Goal: Communication & Community: Answer question/provide support

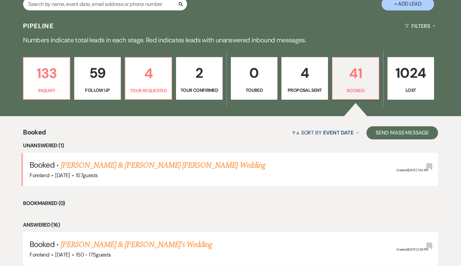
scroll to position [149, 0]
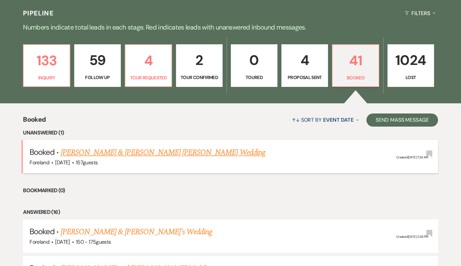
click at [143, 152] on link "[PERSON_NAME] & [PERSON_NAME] [PERSON_NAME] Wedding" at bounding box center [163, 153] width 205 height 12
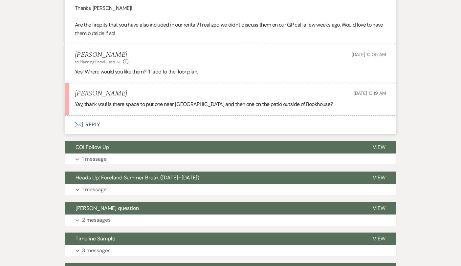
scroll to position [387, 0]
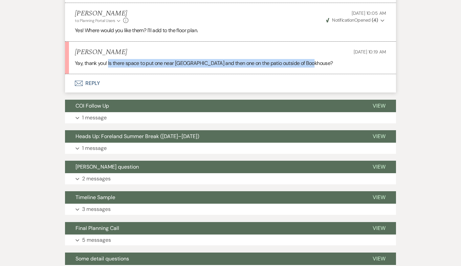
drag, startPoint x: 315, startPoint y: 43, endPoint x: 108, endPoint y: 43, distance: 206.9
click at [108, 59] on p "Yay, thank you! Is there space to put one near [GEOGRAPHIC_DATA] and then one o…" at bounding box center [230, 63] width 311 height 9
copy p "Is there space to put one near [GEOGRAPHIC_DATA] and then one on the patio outs…"
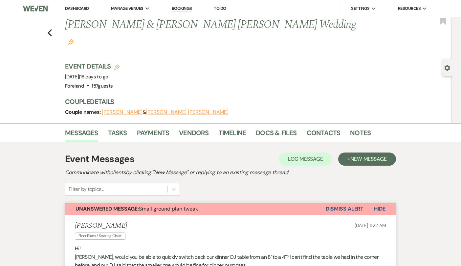
scroll to position [0, 0]
click at [51, 29] on icon "Previous" at bounding box center [49, 33] width 5 height 8
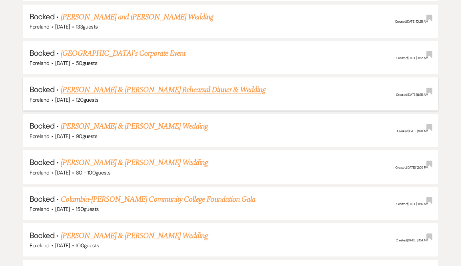
scroll to position [401, 0]
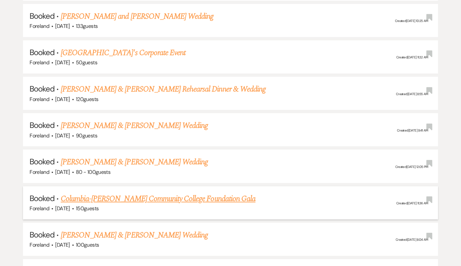
click at [138, 194] on link "Columbia-[PERSON_NAME] Community College Foundation Gala" at bounding box center [158, 199] width 195 height 12
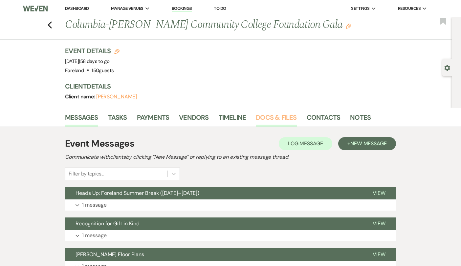
click at [279, 119] on link "Docs & Files" at bounding box center [276, 119] width 41 height 14
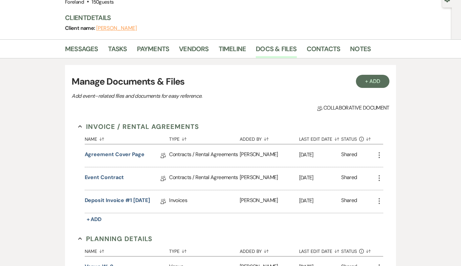
scroll to position [70, 0]
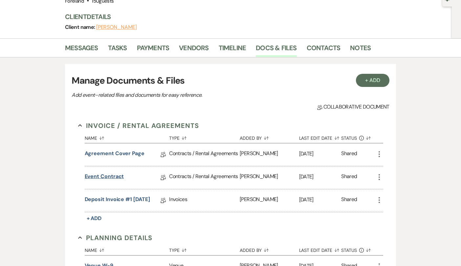
click at [95, 174] on link "Event Contract" at bounding box center [104, 178] width 39 height 10
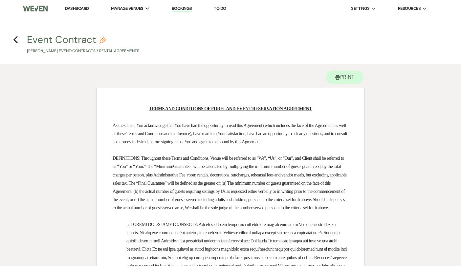
click at [15, 34] on div "Previous" at bounding box center [15, 39] width 5 height 11
click at [16, 39] on use "button" at bounding box center [15, 39] width 4 height 7
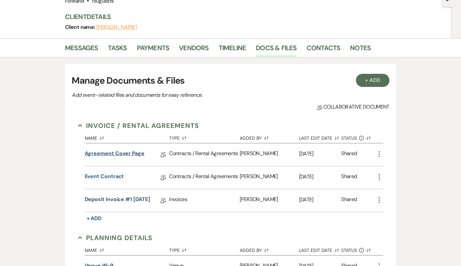
click at [114, 150] on link "Agreement Cover Page" at bounding box center [115, 155] width 60 height 10
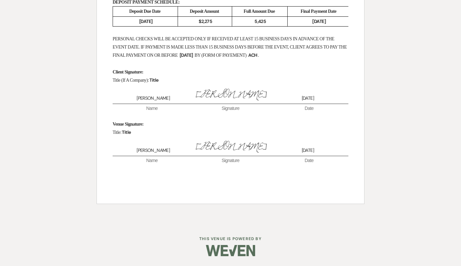
scroll to position [1063, 0]
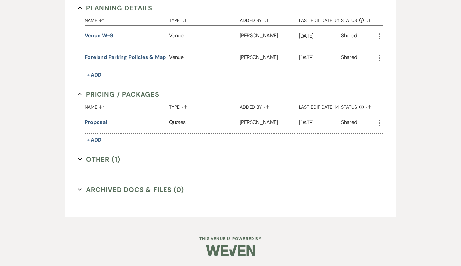
scroll to position [70, 0]
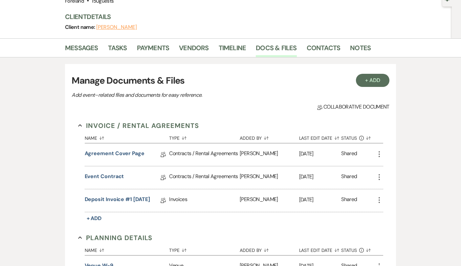
click at [44, 118] on div "+ Add Manage Documents & Files Add event–related files and documents for easy r…" at bounding box center [230, 255] width 374 height 397
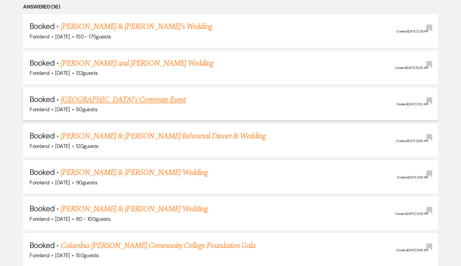
scroll to position [355, 0]
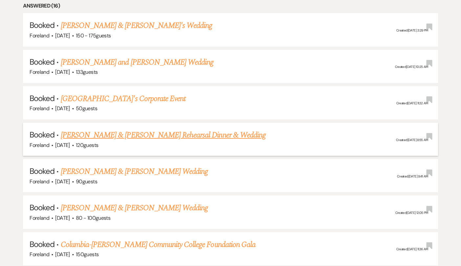
click at [120, 134] on link "[PERSON_NAME] & [PERSON_NAME] Rehearsal Dinner & Wedding" at bounding box center [163, 135] width 205 height 12
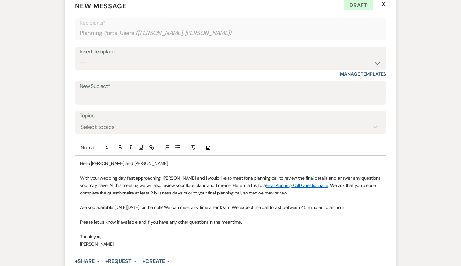
scroll to position [249, 0]
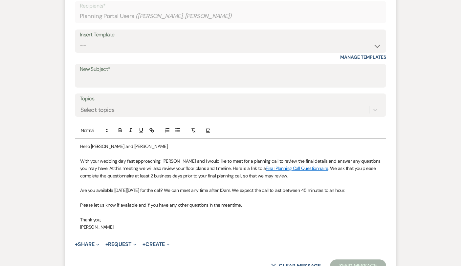
click at [187, 216] on p "Thank you," at bounding box center [230, 219] width 301 height 7
click at [224, 158] on p "With your wedding day fast approaching, [PERSON_NAME] and I would like to meet …" at bounding box center [230, 169] width 301 height 22
click at [311, 158] on p "With your wedding day fast approaching, [PERSON_NAME] and I would like to meet …" at bounding box center [230, 169] width 301 height 22
click at [101, 158] on p "With your wedding day fast approaching, [PERSON_NAME] and I would like to meet …" at bounding box center [230, 169] width 301 height 22
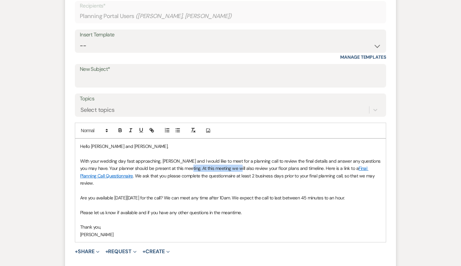
drag, startPoint x: 238, startPoint y: 151, endPoint x: 192, endPoint y: 151, distance: 46.6
click at [192, 158] on p "With your wedding day fast approaching, [PERSON_NAME] and I would like to meet …" at bounding box center [230, 173] width 301 height 30
drag, startPoint x: 270, startPoint y: 151, endPoint x: 247, endPoint y: 152, distance: 23.0
click at [247, 158] on p "With your wedding day fast approaching, [PERSON_NAME] and I would like to meet …" at bounding box center [230, 173] width 301 height 30
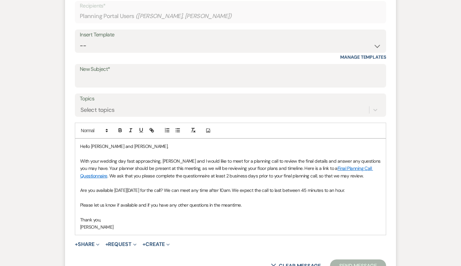
click at [278, 180] on p at bounding box center [230, 183] width 301 height 7
click at [288, 194] on p at bounding box center [230, 197] width 301 height 7
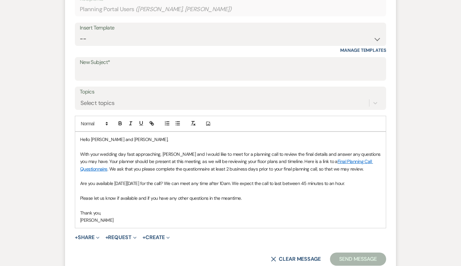
scroll to position [257, 0]
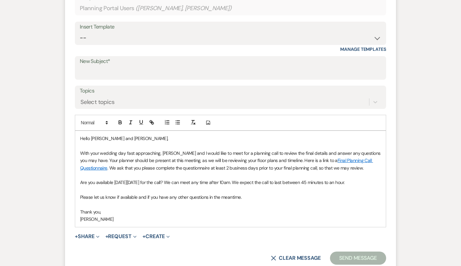
click at [192, 187] on p at bounding box center [230, 190] width 301 height 7
drag, startPoint x: 311, startPoint y: 165, endPoint x: 358, endPoint y: 167, distance: 47.0
click at [358, 179] on p "Are you available [DATE][DATE] for the call? We can meet any time after 10am. W…" at bounding box center [230, 182] width 301 height 7
click at [284, 209] on p "Thank you," at bounding box center [230, 212] width 301 height 7
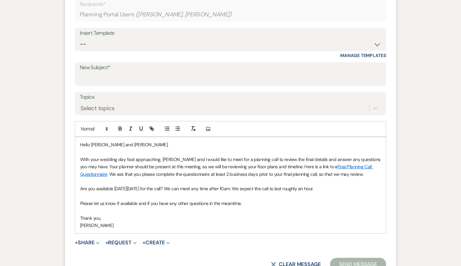
scroll to position [251, 0]
click at [96, 185] on p "Are you available [DATE][DATE] for the call? We can meet any time after 10am. W…" at bounding box center [230, 188] width 301 height 7
click at [140, 192] on p at bounding box center [230, 195] width 301 height 7
drag, startPoint x: 255, startPoint y: 171, endPoint x: 274, endPoint y: 171, distance: 19.1
click at [274, 185] on p "Are you and your planner available [DATE][DATE] for the call? We can meet any t…" at bounding box center [230, 188] width 301 height 7
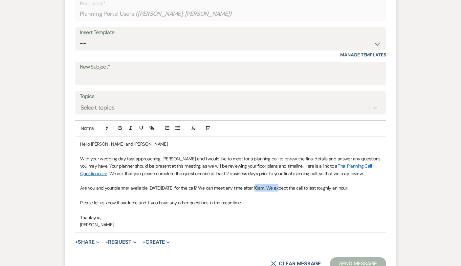
click at [270, 185] on p "Are you and your planner available [DATE][DATE] for the call? We can meet any t…" at bounding box center [230, 188] width 301 height 7
click at [269, 214] on p "Thank you," at bounding box center [230, 217] width 301 height 7
click at [257, 199] on p "Please let us know if available and if you have any other questions in the mean…" at bounding box center [230, 202] width 301 height 7
drag, startPoint x: 184, startPoint y: 170, endPoint x: 173, endPoint y: 169, distance: 11.2
click at [173, 185] on p "Are you and your planner available [DATE][DATE] for the call? We can meet any t…" at bounding box center [230, 188] width 301 height 7
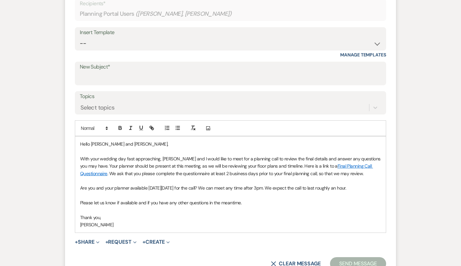
click at [281, 199] on p "Please let us know if available and if you have any other questions in the mean…" at bounding box center [230, 202] width 301 height 7
click at [274, 185] on p "Are you and your planner available [DATE][DATE] for the call? We can meet any t…" at bounding box center [230, 188] width 301 height 7
click at [275, 192] on p at bounding box center [230, 195] width 301 height 7
drag, startPoint x: 261, startPoint y: 171, endPoint x: 244, endPoint y: 171, distance: 17.4
click at [244, 185] on p "Are you and your planner available [DATE][DATE] for the call? We can meet any t…" at bounding box center [230, 188] width 301 height 7
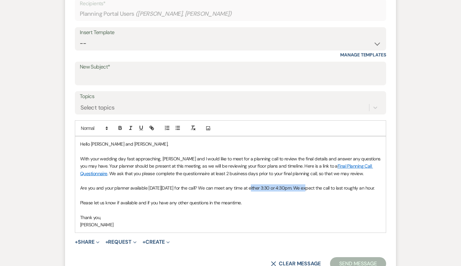
drag, startPoint x: 303, startPoint y: 170, endPoint x: 251, endPoint y: 170, distance: 51.2
click at [251, 185] on p "Are you and your planner available [DATE][DATE] for the call? We can meet any t…" at bounding box center [230, 188] width 301 height 7
click at [298, 192] on p at bounding box center [230, 195] width 301 height 7
click at [272, 207] on p at bounding box center [230, 210] width 301 height 7
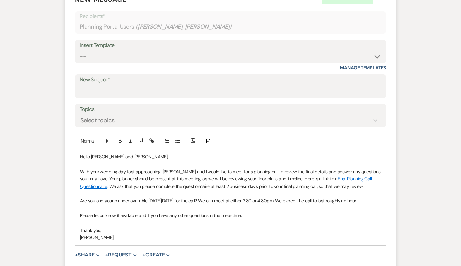
scroll to position [239, 0]
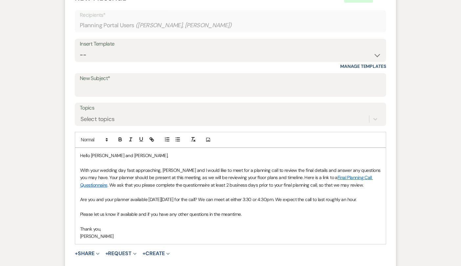
click at [139, 170] on p "With your wedding day fast approaching, [PERSON_NAME] and I would like to meet …" at bounding box center [230, 178] width 301 height 22
click at [295, 167] on p "With your wedding day fast approaching, [PERSON_NAME] and I would like to meet …" at bounding box center [230, 178] width 301 height 22
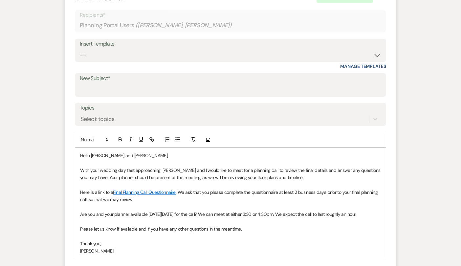
drag, startPoint x: 381, startPoint y: 196, endPoint x: 80, endPoint y: 196, distance: 300.6
click at [80, 211] on p "Are you and your planner available [DATE][DATE] for the call? We can meet at ei…" at bounding box center [230, 214] width 301 height 7
click at [321, 167] on p "With your wedding day fast approaching, [PERSON_NAME] and I would like to meet …" at bounding box center [230, 174] width 301 height 15
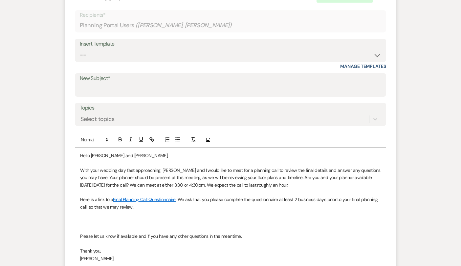
click at [322, 168] on p "With your wedding day fast approaching, [PERSON_NAME] and I would like to meet …" at bounding box center [230, 178] width 301 height 22
click at [254, 196] on p "Here is a link to a Final Planning Call Questionnaire . We ask that you please …" at bounding box center [230, 203] width 301 height 15
click at [217, 218] on p at bounding box center [230, 221] width 301 height 7
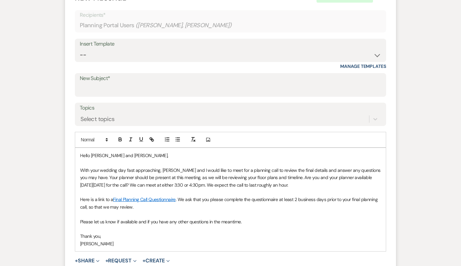
click at [339, 196] on p "Here is a link to a Final Planning Call Questionnaire . We ask that you please …" at bounding box center [230, 203] width 301 height 15
click at [238, 211] on p at bounding box center [230, 214] width 301 height 7
click at [266, 211] on p at bounding box center [230, 214] width 301 height 7
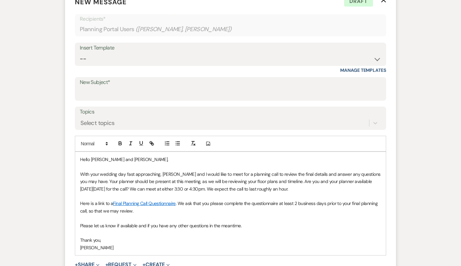
click at [310, 171] on p "With your wedding day fast approaching, [PERSON_NAME] and I would like to meet …" at bounding box center [230, 182] width 301 height 22
drag, startPoint x: 217, startPoint y: 171, endPoint x: 228, endPoint y: 172, distance: 10.3
click at [228, 172] on p "With your wedding day fast approaching, [PERSON_NAME] and I would like to meet …" at bounding box center [230, 182] width 301 height 22
click at [244, 200] on p "Here is a link to a Final Planning Call Questionnaire . We ask that you please …" at bounding box center [230, 207] width 301 height 15
click at [274, 230] on p at bounding box center [230, 233] width 301 height 7
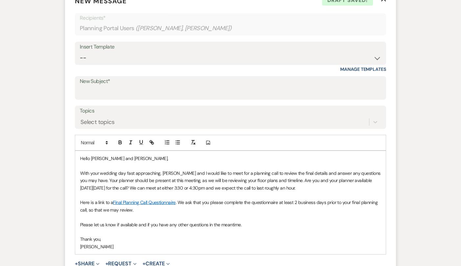
scroll to position [237, 0]
click at [274, 228] on p at bounding box center [230, 231] width 301 height 7
click at [277, 213] on p at bounding box center [230, 216] width 301 height 7
click at [206, 169] on p "With your wedding day fast approaching, [PERSON_NAME] and I would like to meet …" at bounding box center [230, 180] width 301 height 22
click at [218, 191] on p at bounding box center [230, 194] width 301 height 7
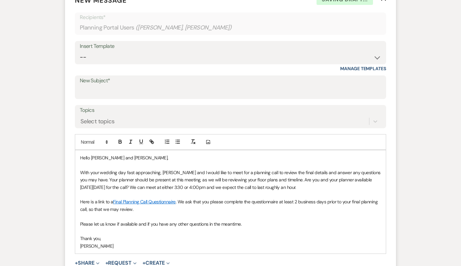
click at [276, 228] on p at bounding box center [230, 231] width 301 height 7
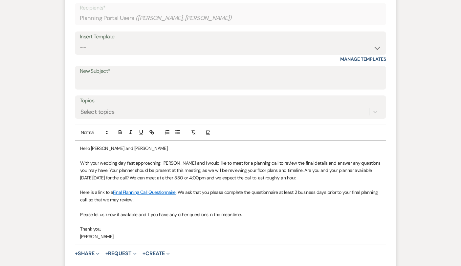
click at [276, 226] on p "Thank you," at bounding box center [230, 229] width 301 height 7
click at [204, 76] on input "New Subject*" at bounding box center [231, 82] width 302 height 13
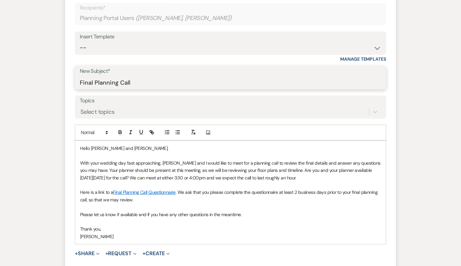
type input "Final Planning Call"
click at [242, 162] on p "With your wedding day fast approaching, [PERSON_NAME] and I would like to meet …" at bounding box center [230, 171] width 301 height 22
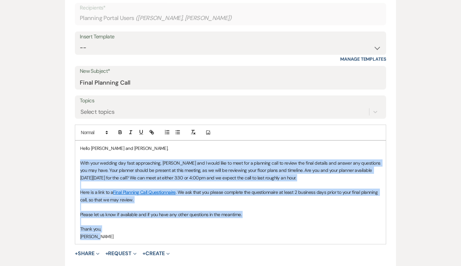
drag, startPoint x: 102, startPoint y: 220, endPoint x: 60, endPoint y: 147, distance: 83.6
click at [60, 147] on div "Event Messages Log Log Message + New Message Communicate with clients by clicki…" at bounding box center [230, 256] width 374 height 702
copy div "With your wedding day fast approaching, [PERSON_NAME] and I would like to meet …"
click at [178, 160] on p "With your wedding day fast approaching, [PERSON_NAME] and I would like to meet …" at bounding box center [230, 171] width 301 height 22
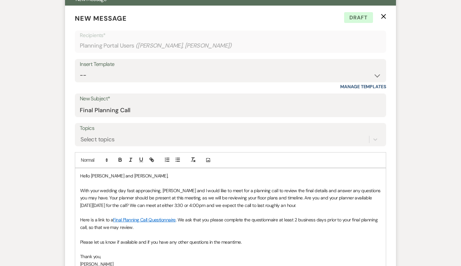
scroll to position [225, 0]
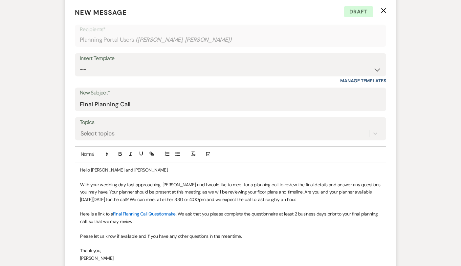
click at [142, 167] on p "Hello [PERSON_NAME] and [PERSON_NAME]," at bounding box center [230, 170] width 301 height 7
click at [209, 181] on p "With your wedding day fast approaching, [PERSON_NAME] and I would like to meet …" at bounding box center [230, 192] width 301 height 22
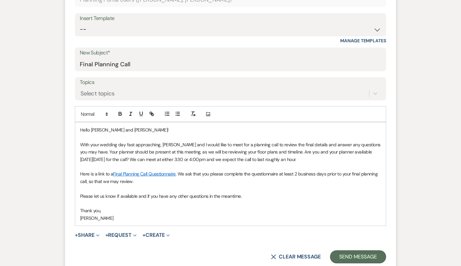
scroll to position [266, 0]
click at [276, 192] on p "Please let us know if available and if you have any other questions in the mean…" at bounding box center [230, 195] width 301 height 7
click at [294, 192] on p "Please let us know if available and if you have any other questions in the mean…" at bounding box center [230, 195] width 301 height 7
click at [265, 192] on p "Please let us know if available and if you have any other questions in the mean…" at bounding box center [230, 195] width 301 height 7
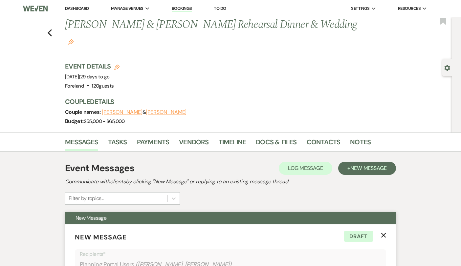
scroll to position [0, 0]
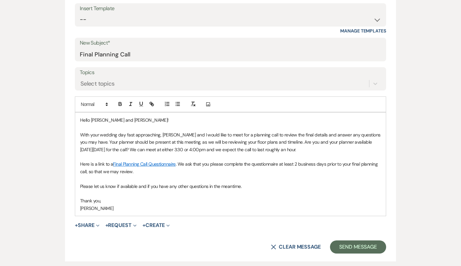
scroll to position [304, 0]
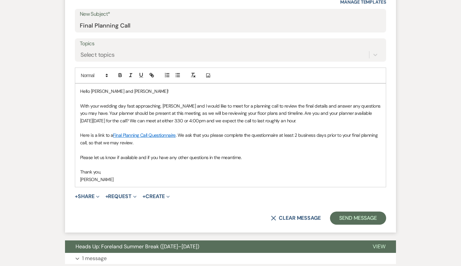
click at [277, 147] on p at bounding box center [230, 150] width 301 height 7
click at [276, 132] on p "Here is a link to a Final Planning Call Questionnaire . We ask that you please …" at bounding box center [230, 139] width 301 height 15
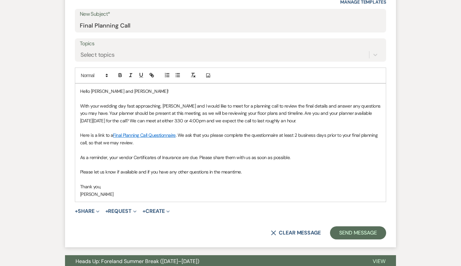
click at [138, 132] on link "Final Planning Call Questionnaire" at bounding box center [144, 135] width 63 height 6
click at [138, 143] on link "[URL][DOMAIN_NAME]" at bounding box center [127, 147] width 41 height 9
click at [297, 161] on p at bounding box center [230, 164] width 301 height 7
click at [307, 154] on p "As a reminder, your vendor Certificates of Insurance are due. Please share them…" at bounding box center [230, 157] width 301 height 7
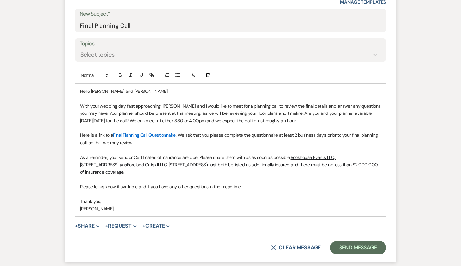
click at [291, 155] on u "Bookhouse Events LLC, [STREET_ADDRESS]" at bounding box center [208, 161] width 256 height 13
click at [264, 154] on p "As a reminder, your vendor Certificates of Insurance are due. Please share them…" at bounding box center [230, 165] width 301 height 22
click at [208, 198] on p "Thank you," at bounding box center [230, 201] width 301 height 7
click at [209, 205] on p "[PERSON_NAME]" at bounding box center [230, 208] width 301 height 7
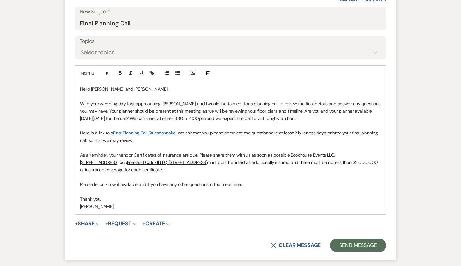
scroll to position [307, 0]
click at [281, 195] on p "Thank you," at bounding box center [230, 198] width 301 height 7
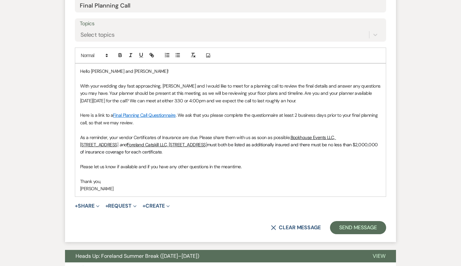
click at [222, 171] on p at bounding box center [230, 174] width 301 height 7
click at [210, 135] on p "As a reminder, your vendor Certificates of Insurance are due. Please share them…" at bounding box center [230, 145] width 301 height 22
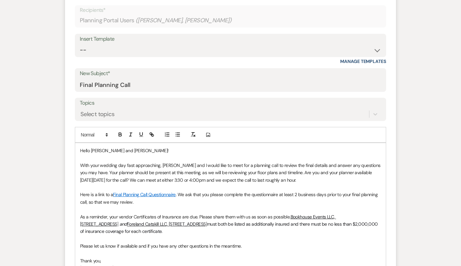
scroll to position [240, 0]
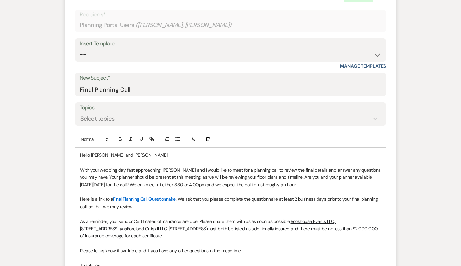
click at [268, 196] on p "Here is a link to a Final Planning Call Questionnaire . We ask that you please …" at bounding box center [230, 203] width 301 height 15
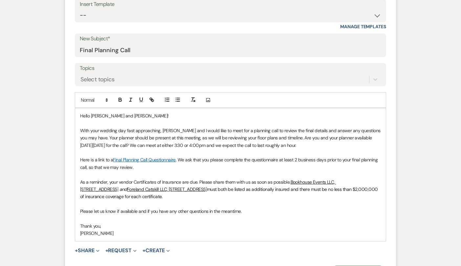
scroll to position [278, 0]
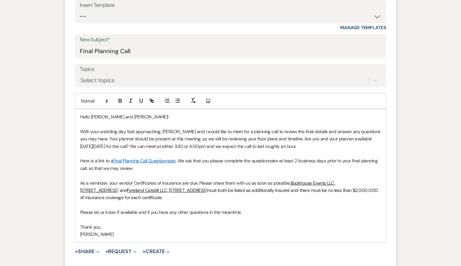
click at [283, 180] on p "As a reminder, your vendor Certificates of Insurance are due. Please share them…" at bounding box center [230, 191] width 301 height 22
click at [289, 180] on p "As a reminder, your vendor Certificates of Insurance are due. Please share them…" at bounding box center [230, 191] width 301 height 22
click at [301, 202] on p at bounding box center [230, 205] width 301 height 7
click at [333, 180] on p "As a reminder, your vendor Certificates of Insurance are due. Please share them…" at bounding box center [230, 191] width 301 height 22
click at [317, 202] on p at bounding box center [230, 205] width 301 height 7
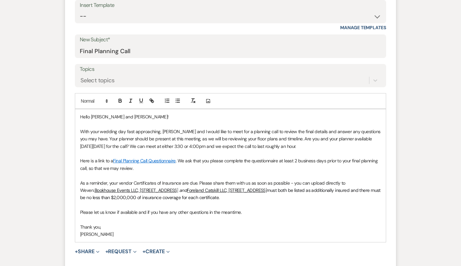
click at [200, 231] on p "[PERSON_NAME]" at bounding box center [230, 234] width 301 height 7
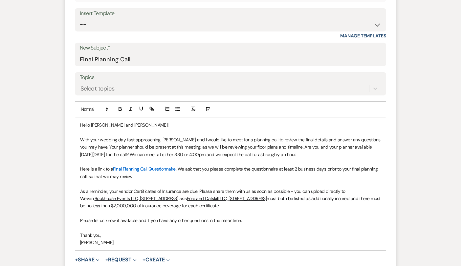
scroll to position [262, 0]
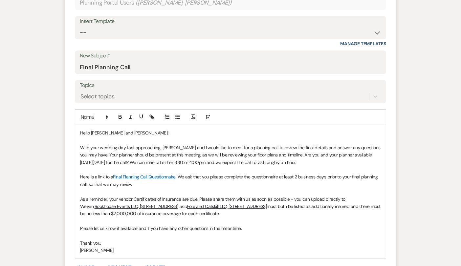
click at [252, 233] on p at bounding box center [230, 236] width 301 height 7
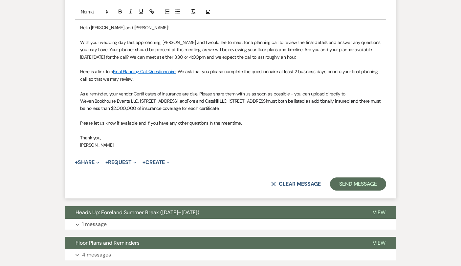
scroll to position [367, 0]
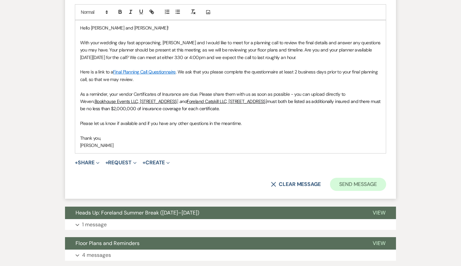
click at [346, 178] on button "Send Message" at bounding box center [358, 184] width 56 height 13
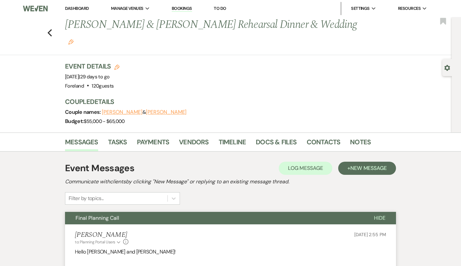
scroll to position [0, 0]
click at [50, 29] on icon "Previous" at bounding box center [49, 33] width 5 height 8
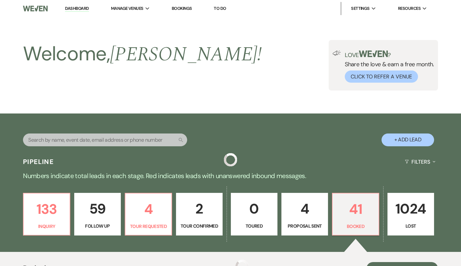
scroll to position [355, 0]
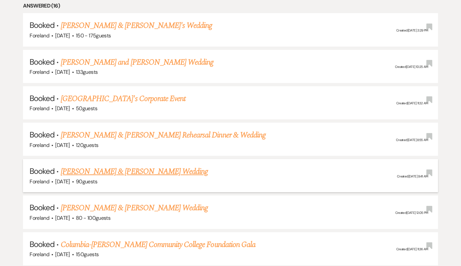
click at [115, 169] on link "[PERSON_NAME] & [PERSON_NAME] Wedding" at bounding box center [134, 172] width 147 height 12
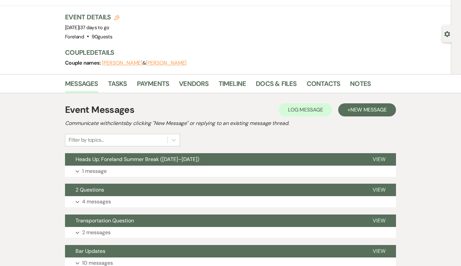
scroll to position [35, 0]
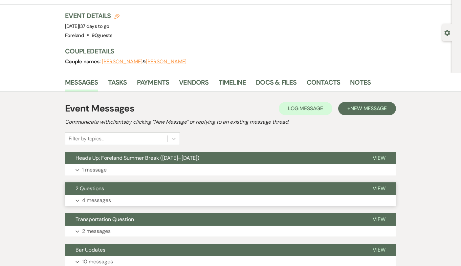
click at [92, 197] on p "4 messages" at bounding box center [96, 200] width 29 height 9
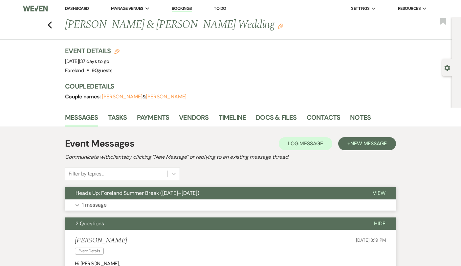
scroll to position [0, 0]
click at [186, 115] on link "Vendors" at bounding box center [194, 119] width 30 height 14
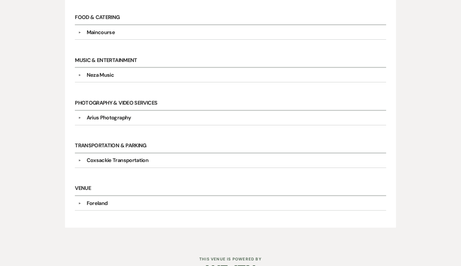
scroll to position [254, 0]
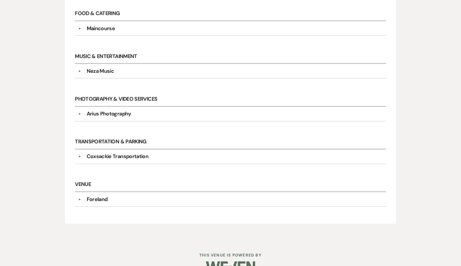
click at [118, 111] on div "Arius Photography" at bounding box center [109, 114] width 45 height 8
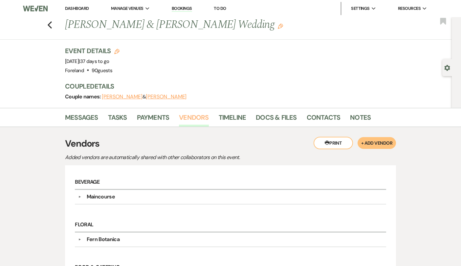
scroll to position [0, 0]
click at [197, 117] on link "Vendors" at bounding box center [194, 119] width 30 height 14
click at [75, 117] on link "Messages" at bounding box center [81, 119] width 33 height 14
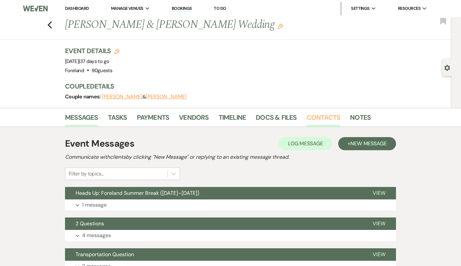
click at [332, 119] on link "Contacts" at bounding box center [324, 119] width 34 height 14
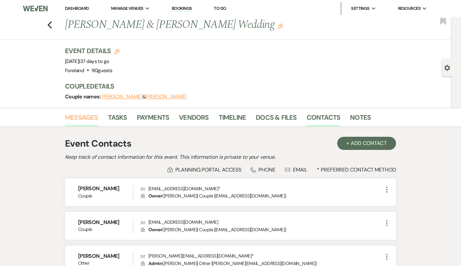
click at [73, 114] on link "Messages" at bounding box center [81, 119] width 33 height 14
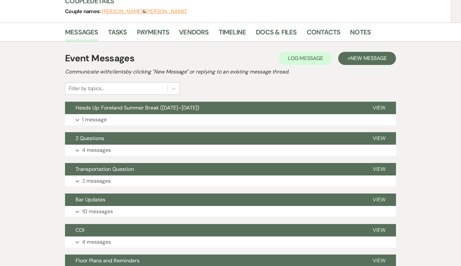
scroll to position [86, 0]
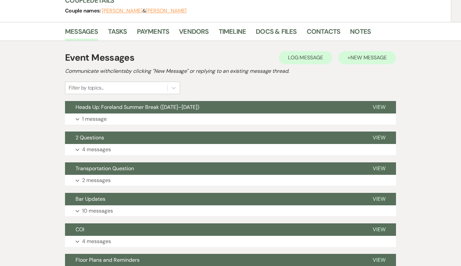
click at [368, 56] on span "New Message" at bounding box center [368, 57] width 36 height 7
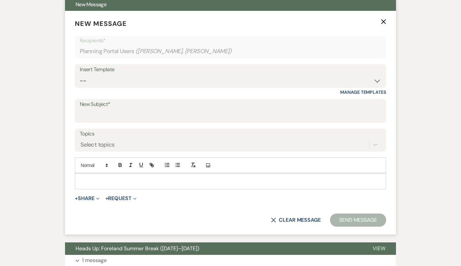
scroll to position [190, 0]
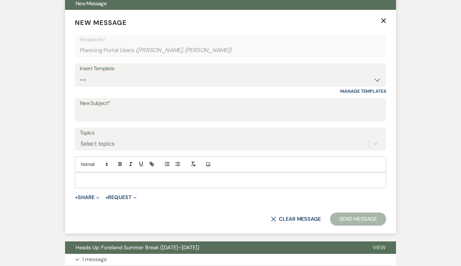
click at [130, 184] on div at bounding box center [230, 180] width 311 height 15
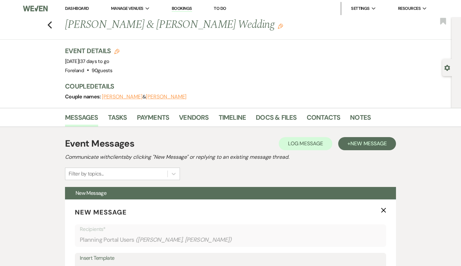
scroll to position [0, 0]
click at [49, 22] on icon "Previous" at bounding box center [49, 25] width 5 height 8
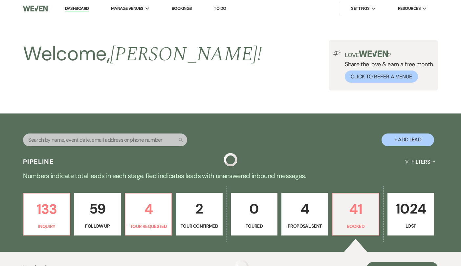
scroll to position [355, 0]
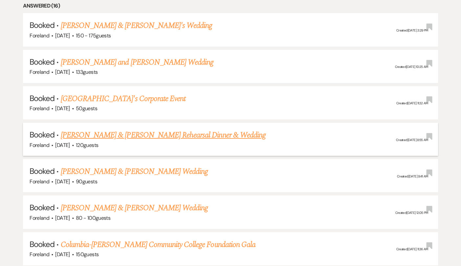
click at [91, 132] on link "[PERSON_NAME] & [PERSON_NAME] Rehearsal Dinner & Wedding" at bounding box center [163, 135] width 205 height 12
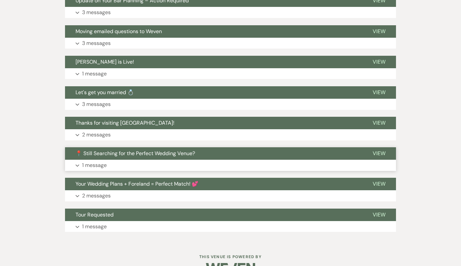
scroll to position [73, 0]
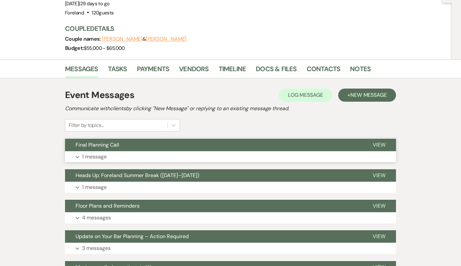
click at [97, 139] on button "Final Planning Call" at bounding box center [213, 145] width 297 height 12
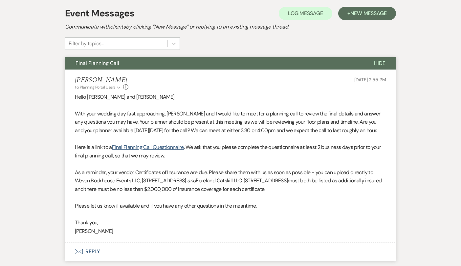
scroll to position [176, 0]
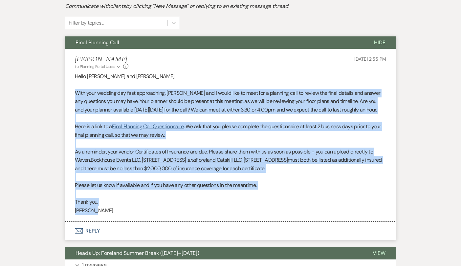
drag, startPoint x: 105, startPoint y: 202, endPoint x: 57, endPoint y: 74, distance: 136.1
click at [57, 74] on div "Event Messages Log Log Message + New Message Communicate with clients by clicki…" at bounding box center [230, 266] width 374 height 580
copy div "Lore ipsu dolorsi ame cons adipiscinge, Seddoeius tem I utlab etdo ma aliq eni …"
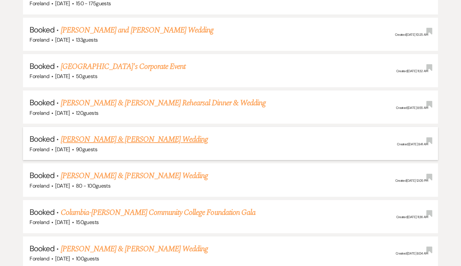
scroll to position [398, 0]
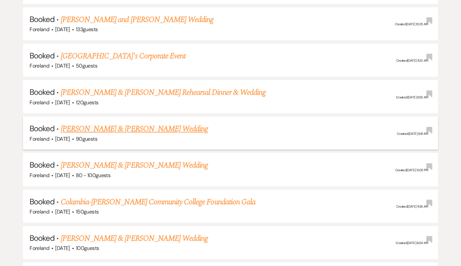
click at [173, 123] on link "[PERSON_NAME] & [PERSON_NAME] Wedding" at bounding box center [134, 129] width 147 height 12
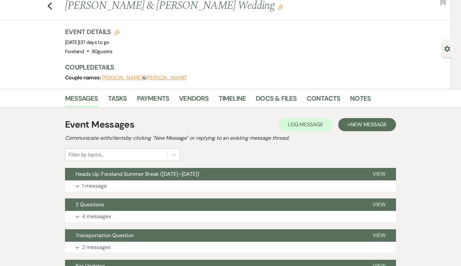
scroll to position [20, 0]
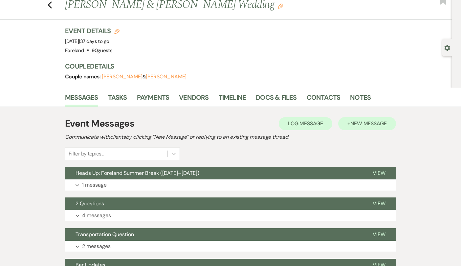
click at [353, 122] on span "New Message" at bounding box center [368, 123] width 36 height 7
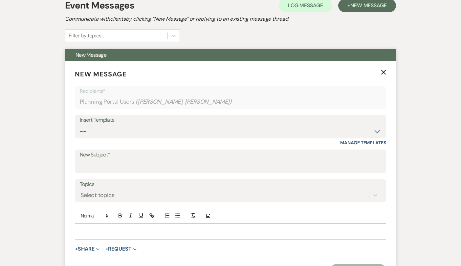
scroll to position [139, 0]
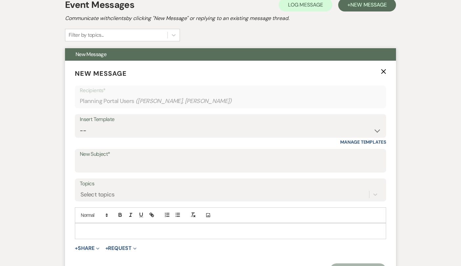
click at [148, 230] on p at bounding box center [230, 231] width 301 height 7
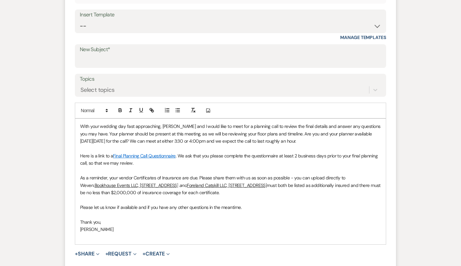
scroll to position [245, 0]
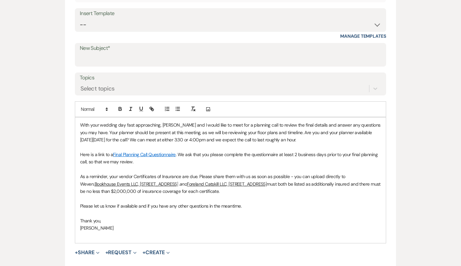
drag, startPoint x: 276, startPoint y: 191, endPoint x: 63, endPoint y: 169, distance: 213.9
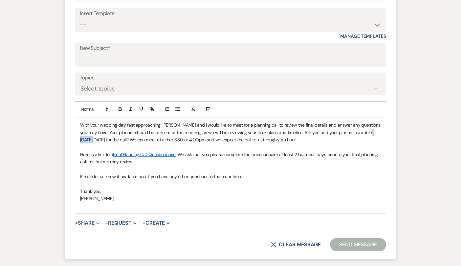
drag, startPoint x: 96, startPoint y: 139, endPoint x: 65, endPoint y: 139, distance: 31.2
click at [65, 139] on form "New Message X Draft Recipients* Planning Portal Users ( [PERSON_NAME], [PERSON_…" at bounding box center [230, 107] width 331 height 305
click at [122, 139] on span "With your wedding day fast approaching, [PERSON_NAME] and I would like to meet …" at bounding box center [231, 132] width 302 height 21
click at [169, 147] on p at bounding box center [230, 147] width 301 height 7
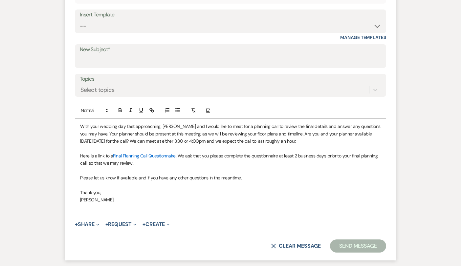
scroll to position [252, 0]
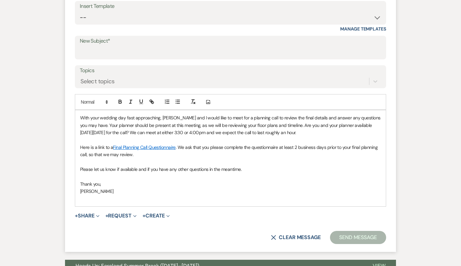
click at [79, 116] on div "With your wedding day fast approaching, [PERSON_NAME] and I would like to meet …" at bounding box center [230, 158] width 311 height 96
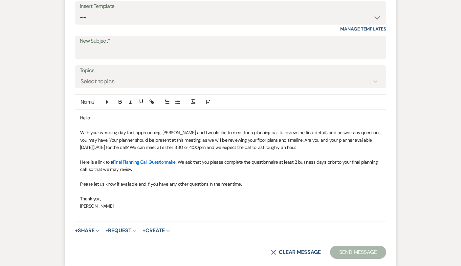
click at [232, 148] on span "With your wedding day fast approaching, [PERSON_NAME] and I would like to meet …" at bounding box center [231, 140] width 302 height 21
drag, startPoint x: 126, startPoint y: 139, endPoint x: 101, endPoint y: 138, distance: 24.7
click at [101, 138] on span "With your wedding day fast approaching, [PERSON_NAME] and I would like to meet …" at bounding box center [231, 140] width 302 height 21
click at [197, 144] on span "With your wedding day fast approaching, [PERSON_NAME] and I would like to meet …" at bounding box center [231, 140] width 302 height 21
click at [229, 142] on p "With your wedding day fast approaching, [PERSON_NAME] and I would like to meet …" at bounding box center [230, 140] width 301 height 22
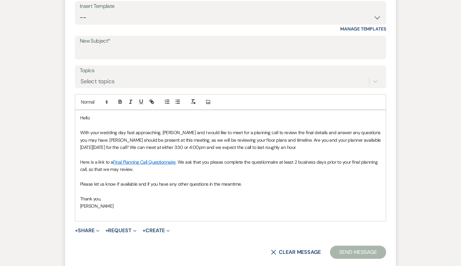
click at [183, 137] on span "With your wedding day fast approaching, [PERSON_NAME] and I would like to meet …" at bounding box center [231, 140] width 302 height 21
click at [286, 145] on span "With your wedding day fast approaching, [PERSON_NAME] and I would like to meet …" at bounding box center [231, 140] width 302 height 21
click at [309, 153] on p at bounding box center [230, 154] width 301 height 7
click at [328, 144] on p "With your wedding day fast approaching, [PERSON_NAME] and I would like to meet …" at bounding box center [230, 140] width 301 height 22
drag, startPoint x: 344, startPoint y: 138, endPoint x: 311, endPoint y: 138, distance: 32.5
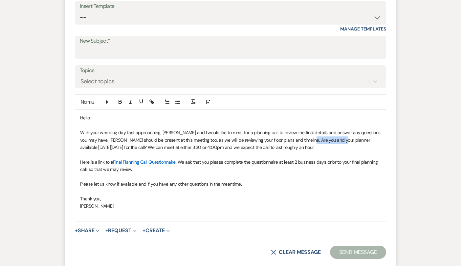
click at [311, 138] on span "With your wedding day fast approaching, [PERSON_NAME] and I would like to meet …" at bounding box center [231, 140] width 302 height 21
click at [332, 148] on p "With your wedding day fast approaching, [PERSON_NAME] and I would like to meet …" at bounding box center [230, 140] width 301 height 22
drag, startPoint x: 154, startPoint y: 145, endPoint x: 178, endPoint y: 147, distance: 24.4
click at [178, 147] on span "With your wedding day fast approaching, [PERSON_NAME] and I would like to meet …" at bounding box center [231, 140] width 302 height 21
click at [257, 181] on p "Please let us know if available and if you have any other questions in the mean…" at bounding box center [230, 184] width 301 height 7
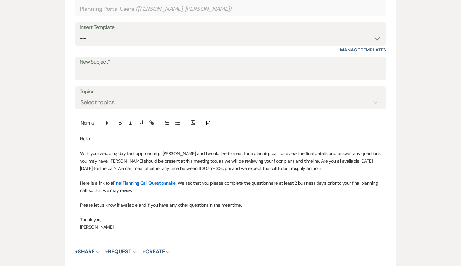
scroll to position [254, 0]
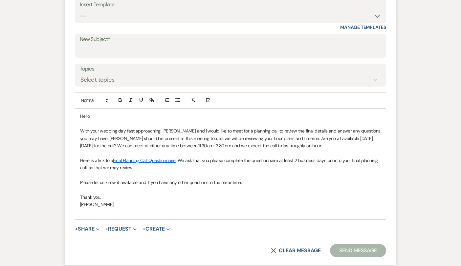
click at [103, 113] on p "Hello" at bounding box center [230, 116] width 301 height 7
click at [149, 149] on p at bounding box center [230, 152] width 301 height 7
click at [181, 149] on p at bounding box center [230, 152] width 301 height 7
click at [225, 167] on p "Here is a link to a Final Planning Call Questionnaire . We ask that you please …" at bounding box center [230, 164] width 301 height 15
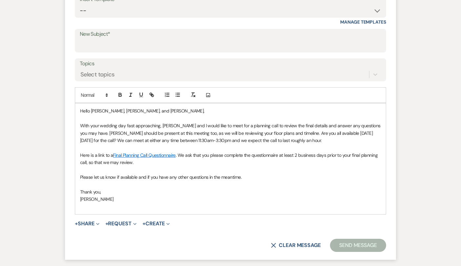
scroll to position [260, 0]
click at [262, 181] on p at bounding box center [230, 183] width 301 height 7
click at [181, 203] on p at bounding box center [230, 206] width 301 height 7
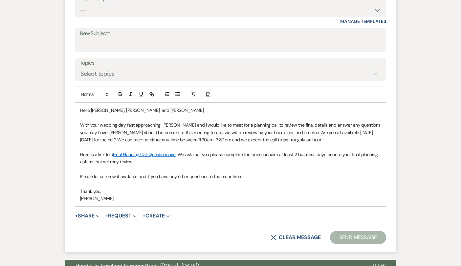
click at [195, 199] on p "[PERSON_NAME]" at bounding box center [230, 198] width 301 height 7
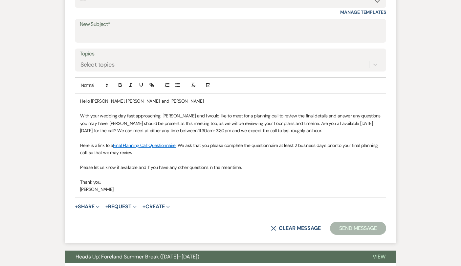
click at [269, 171] on p at bounding box center [230, 174] width 301 height 7
drag, startPoint x: 141, startPoint y: 128, endPoint x: 153, endPoint y: 128, distance: 11.5
click at [153, 128] on span "With your wedding day fast approaching, [PERSON_NAME] and I would like to meet …" at bounding box center [231, 123] width 302 height 21
click at [225, 131] on span "With your wedding day fast approaching, [PERSON_NAME] and I would like to meet …" at bounding box center [231, 123] width 302 height 21
click at [230, 142] on p "Here is a link to a Final Planning Call Questionnaire . We ask that you please …" at bounding box center [230, 149] width 301 height 15
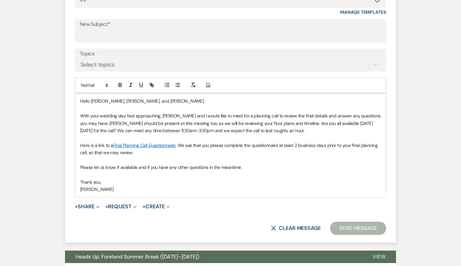
click at [228, 150] on p "Here is a link to a Final Planning Call Questionnaire . We ask that you please …" at bounding box center [230, 149] width 301 height 15
click at [191, 129] on span "With your wedding day fast approaching, [PERSON_NAME] and I would like to meet …" at bounding box center [231, 123] width 302 height 21
click at [193, 135] on p at bounding box center [230, 137] width 301 height 7
click at [191, 128] on span "With your wedding day fast approaching, [PERSON_NAME] and I would like to meet …" at bounding box center [231, 123] width 302 height 21
click at [215, 136] on p at bounding box center [230, 137] width 301 height 7
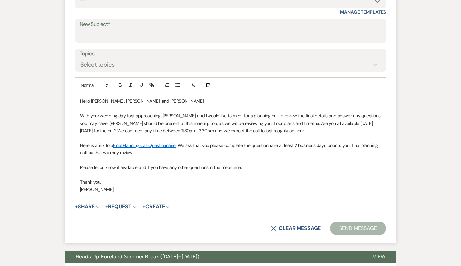
click at [213, 153] on p "Here is a link to a Final Planning Call Questionnaire . We ask that you please …" at bounding box center [230, 149] width 301 height 15
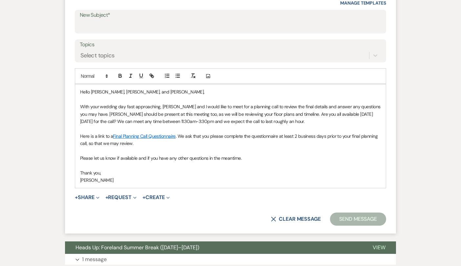
click at [216, 169] on p "Thank you," at bounding box center [230, 172] width 301 height 7
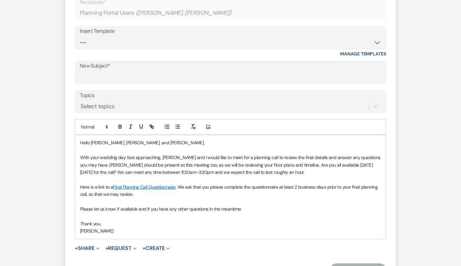
scroll to position [227, 0]
click at [153, 77] on input "New Subject*" at bounding box center [231, 77] width 302 height 13
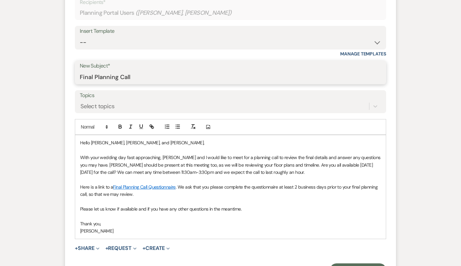
type input "Final Planning Call"
click at [359, 192] on p "Here is a link to a Final Planning Call Questionnaire . We ask that you please …" at bounding box center [230, 191] width 301 height 15
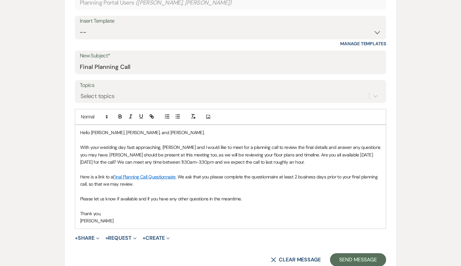
scroll to position [274, 0]
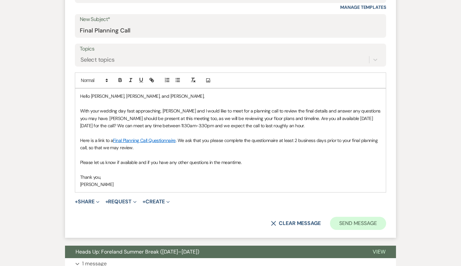
click at [352, 217] on button "Send Message" at bounding box center [358, 223] width 56 height 13
